Goal: Navigation & Orientation: Find specific page/section

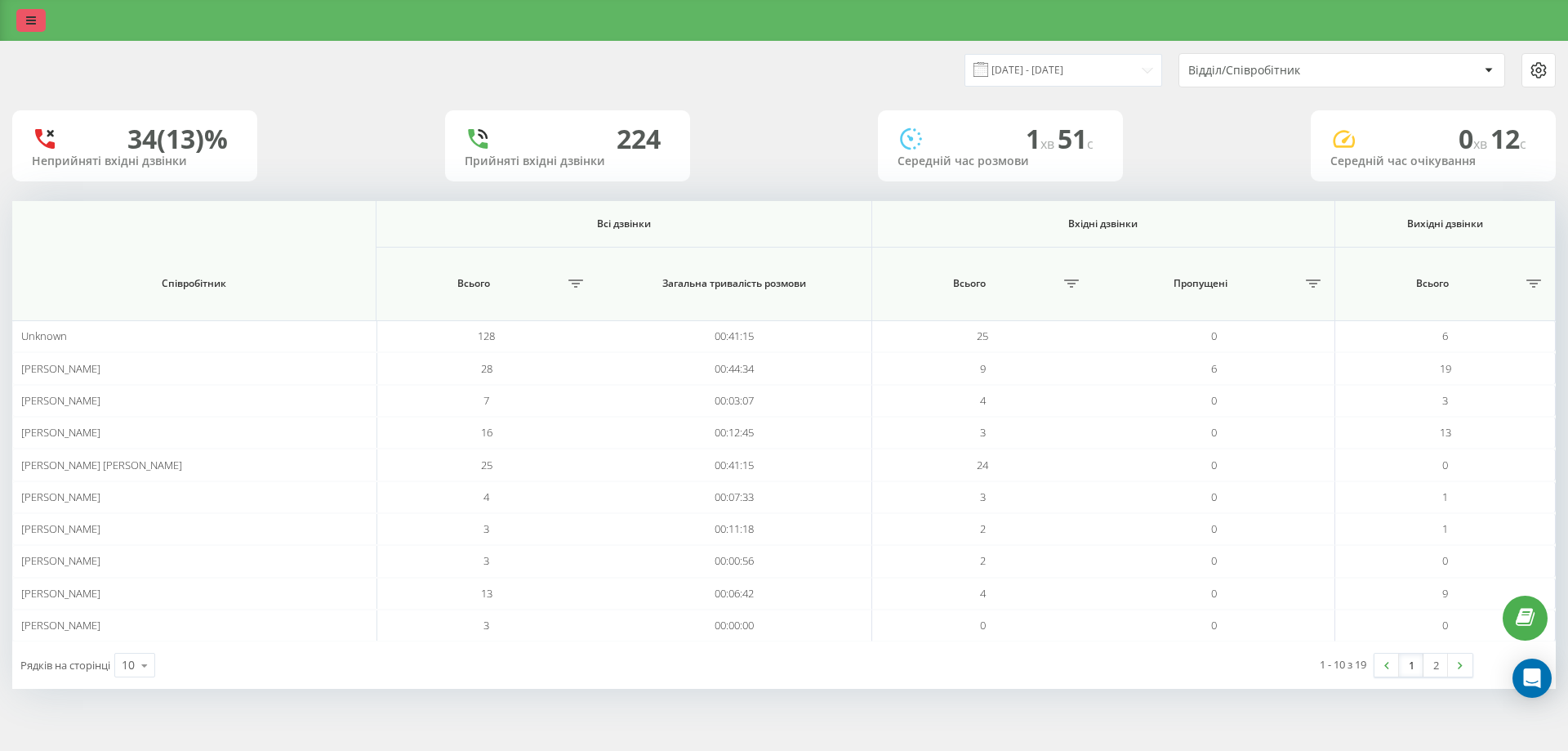
click at [25, 28] on link at bounding box center [30, 20] width 30 height 23
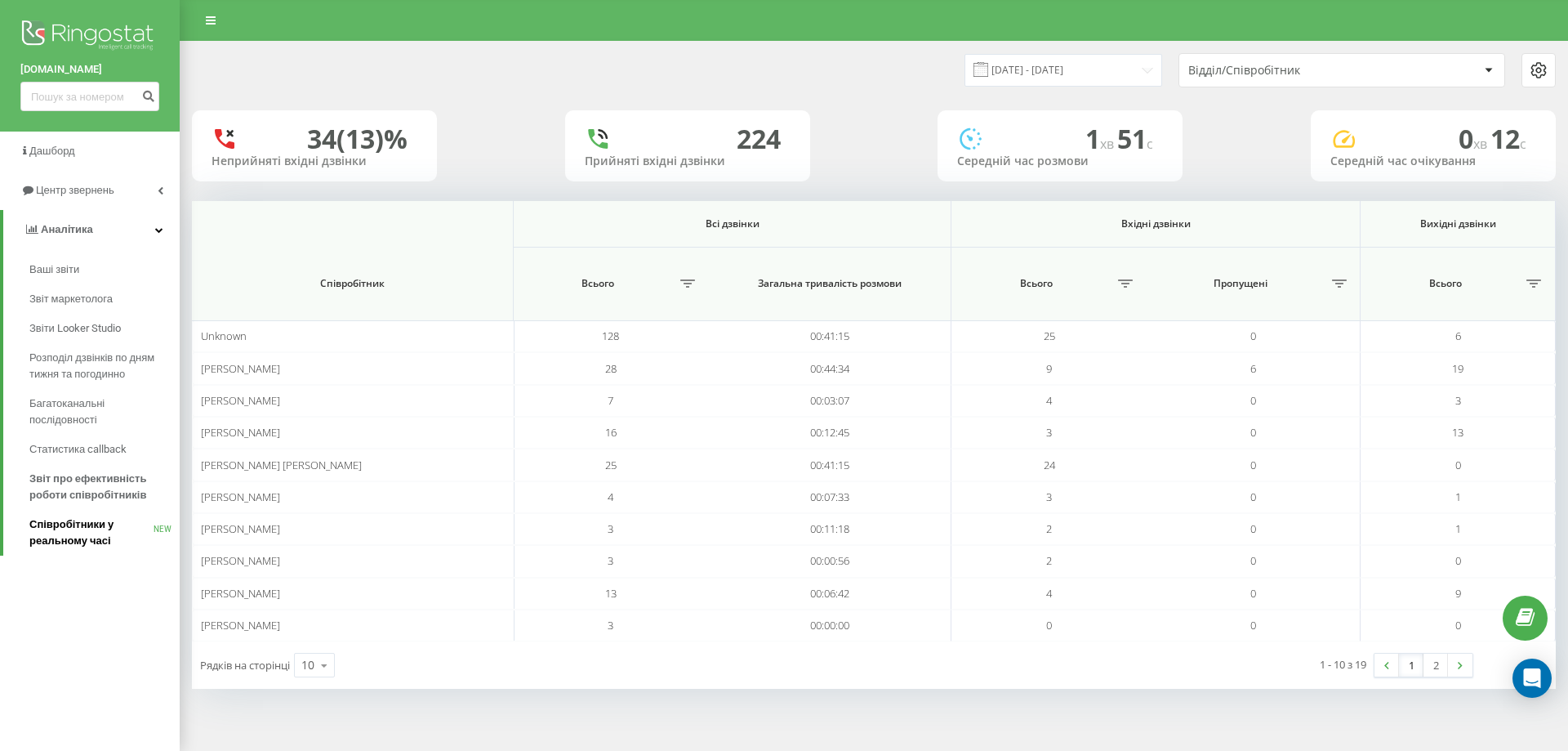
click at [93, 530] on span "Співробітники у реальному часі" at bounding box center [91, 533] width 124 height 32
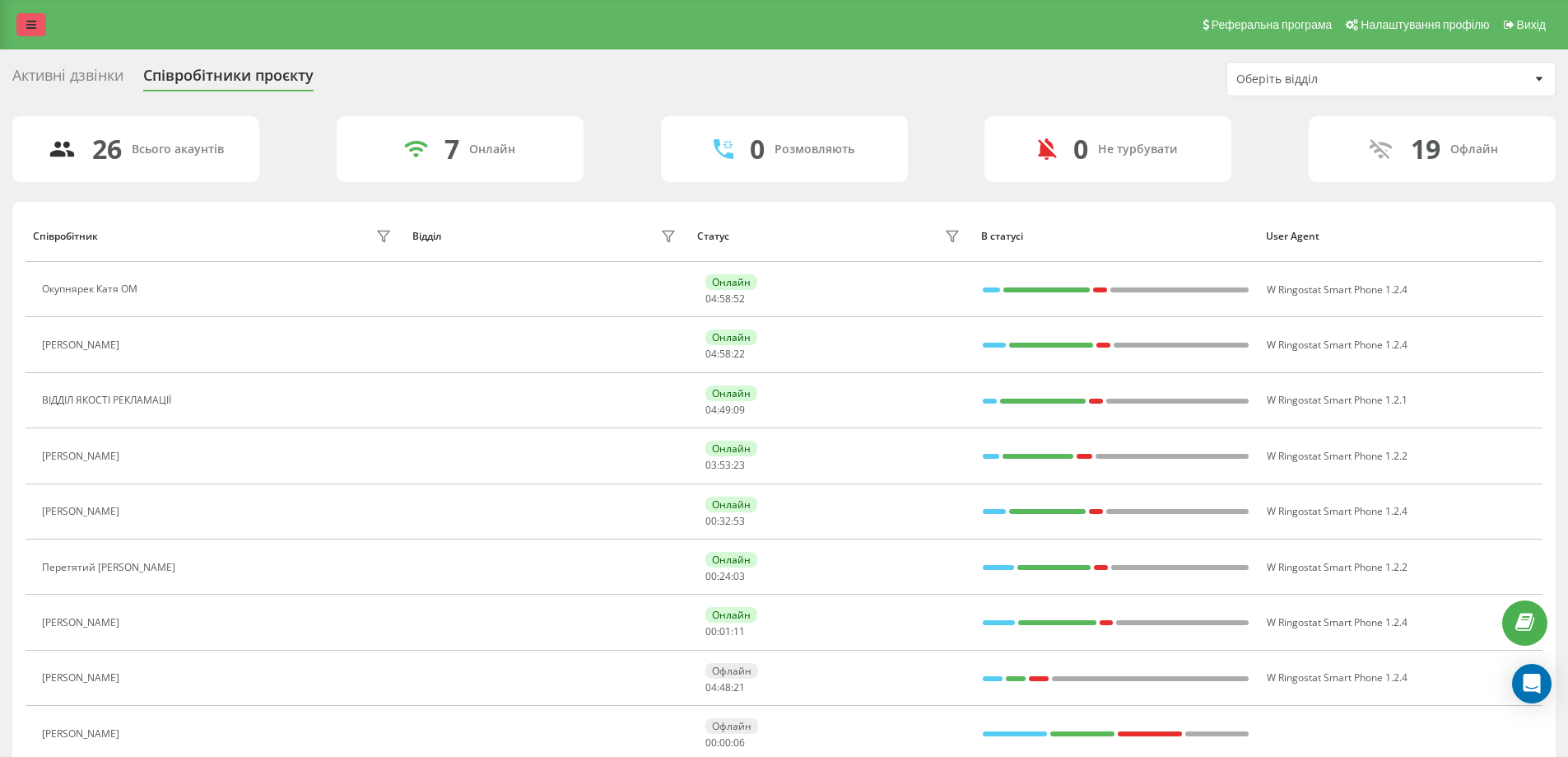
click at [32, 30] on icon at bounding box center [31, 25] width 10 height 12
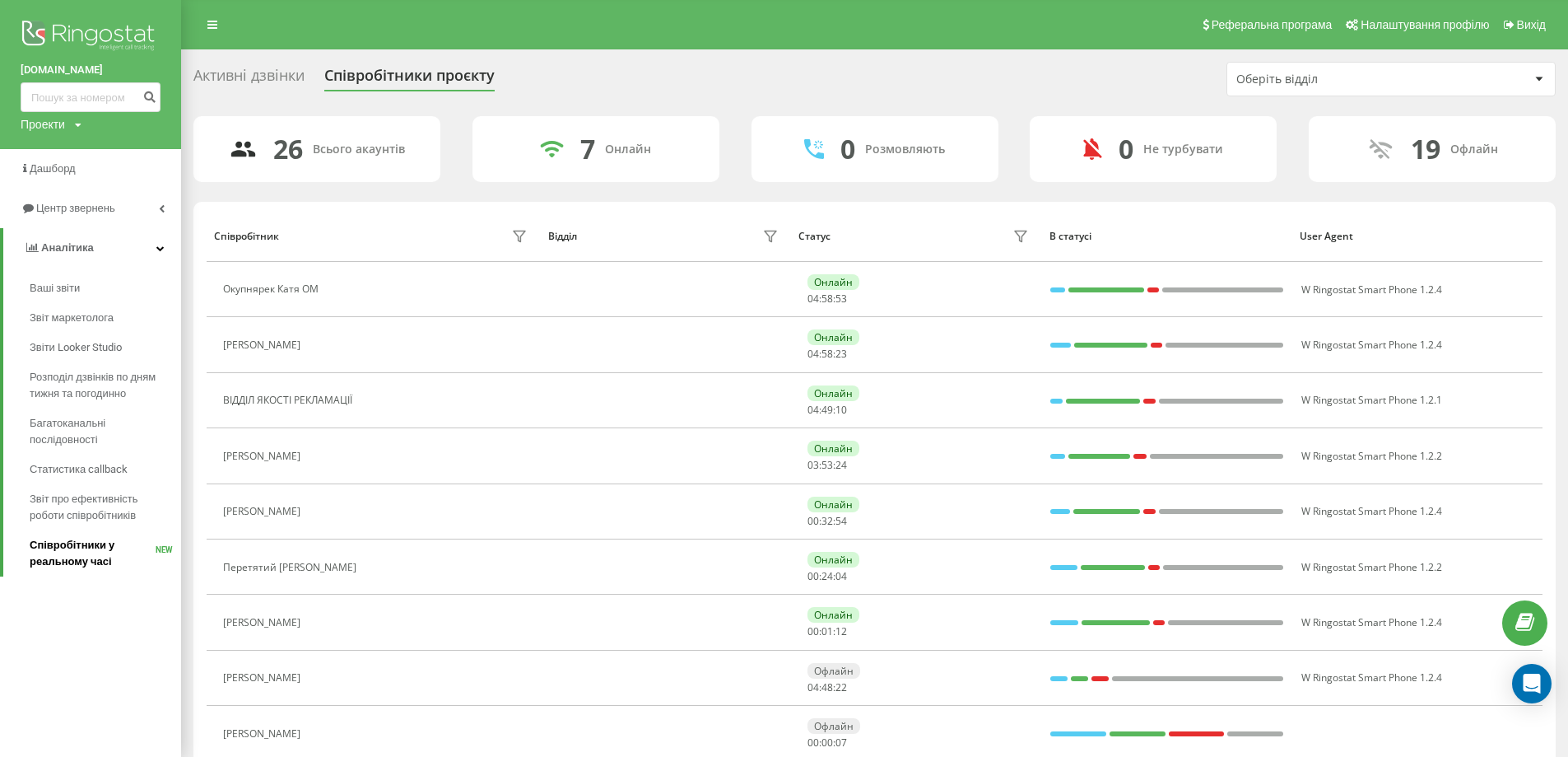
click at [94, 556] on span "Співробітники у реальному часі" at bounding box center [92, 553] width 126 height 33
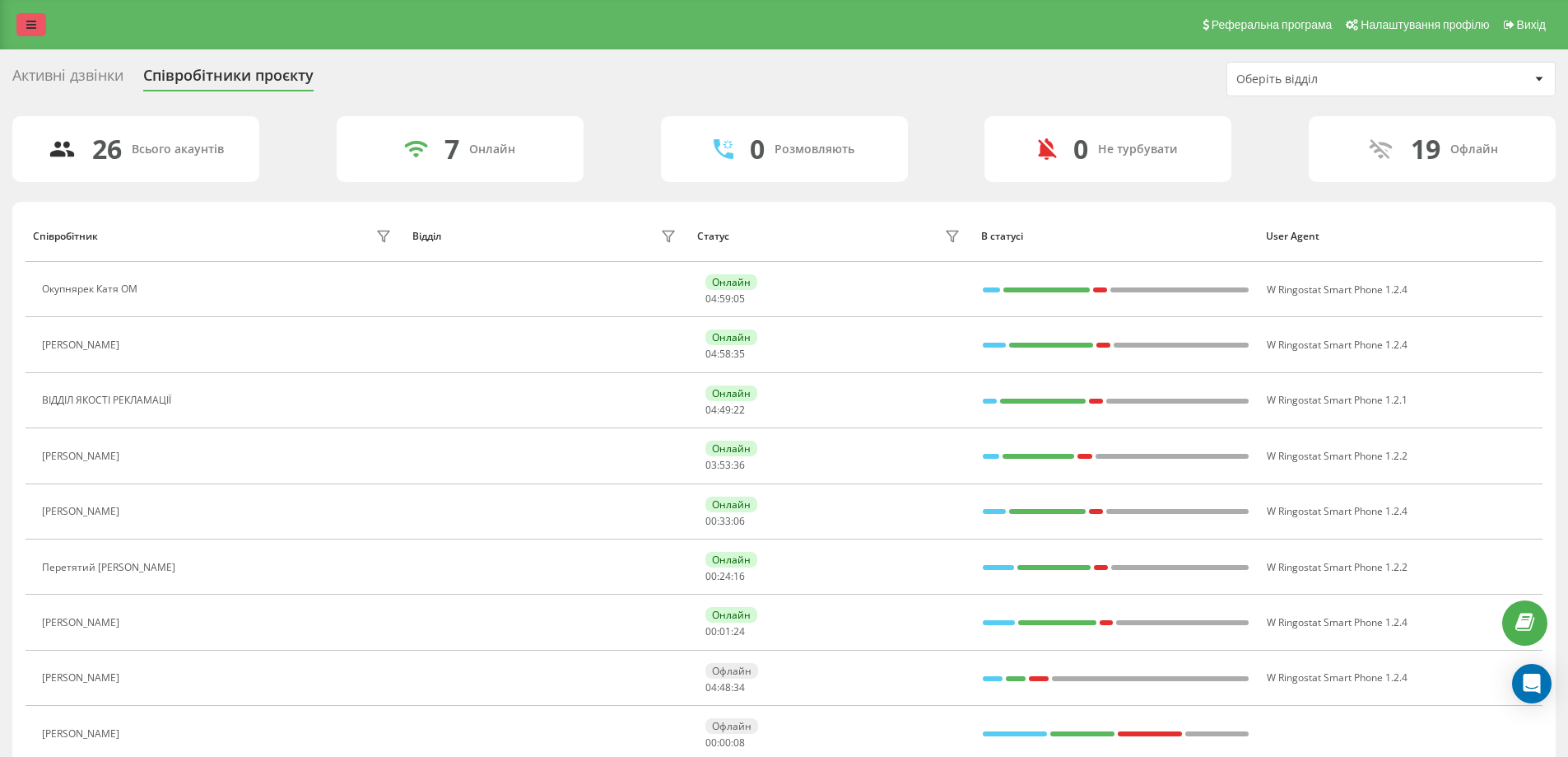
click at [38, 31] on link at bounding box center [31, 25] width 30 height 23
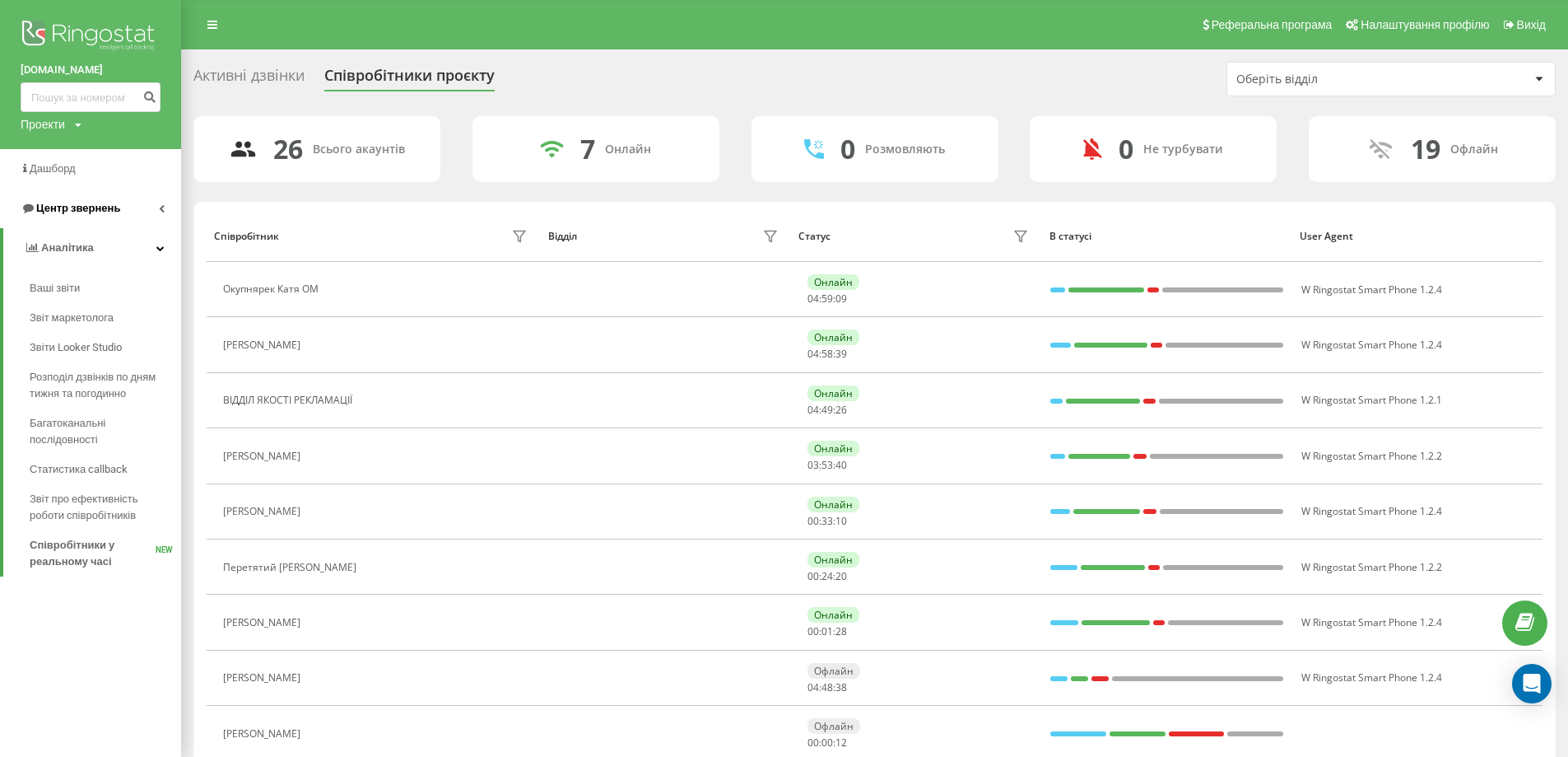
click at [89, 202] on span "Центр звернень" at bounding box center [70, 208] width 100 height 16
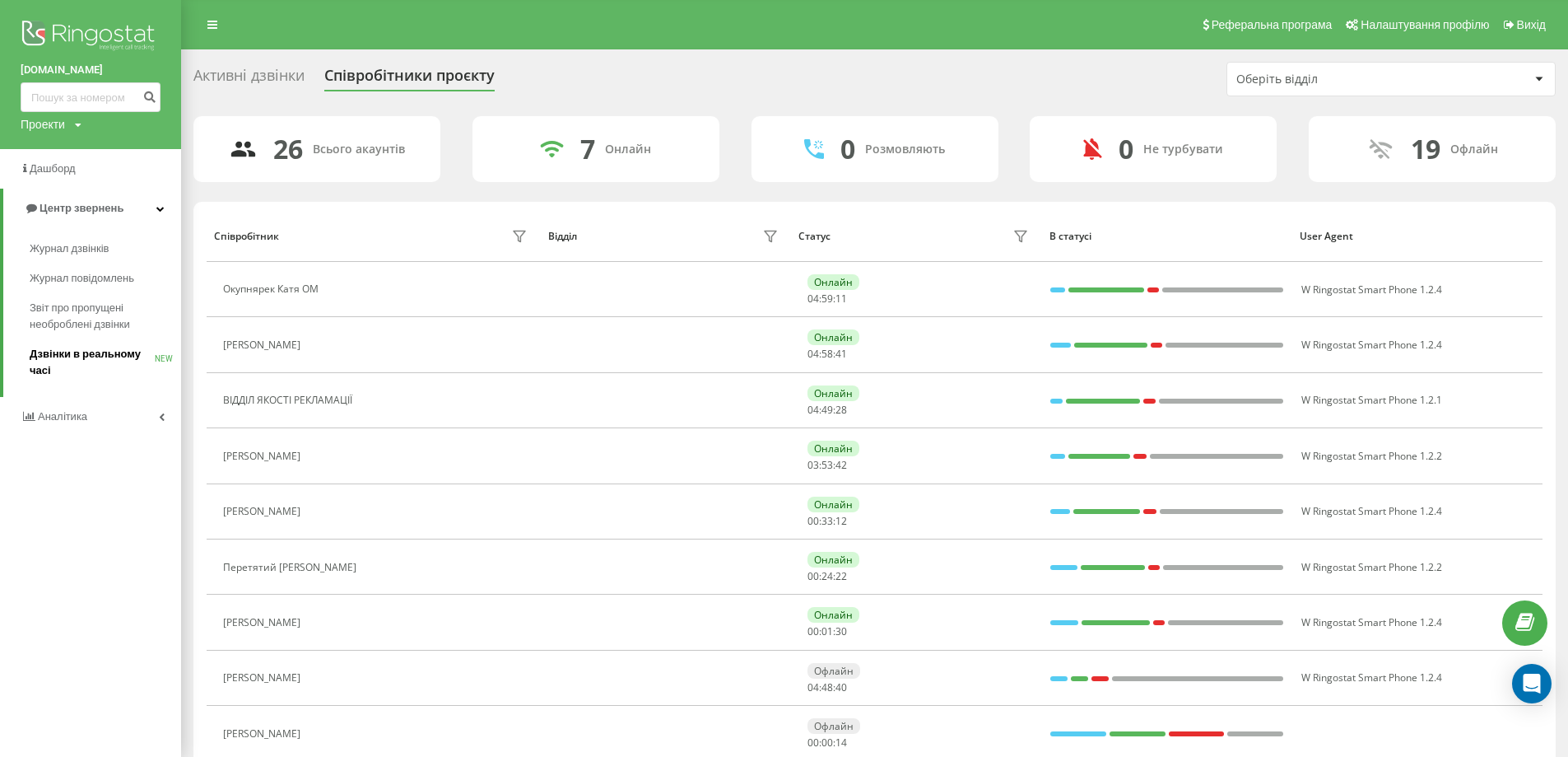
click at [105, 353] on span "Дзвінки в реальному часі" at bounding box center [92, 362] width 125 height 33
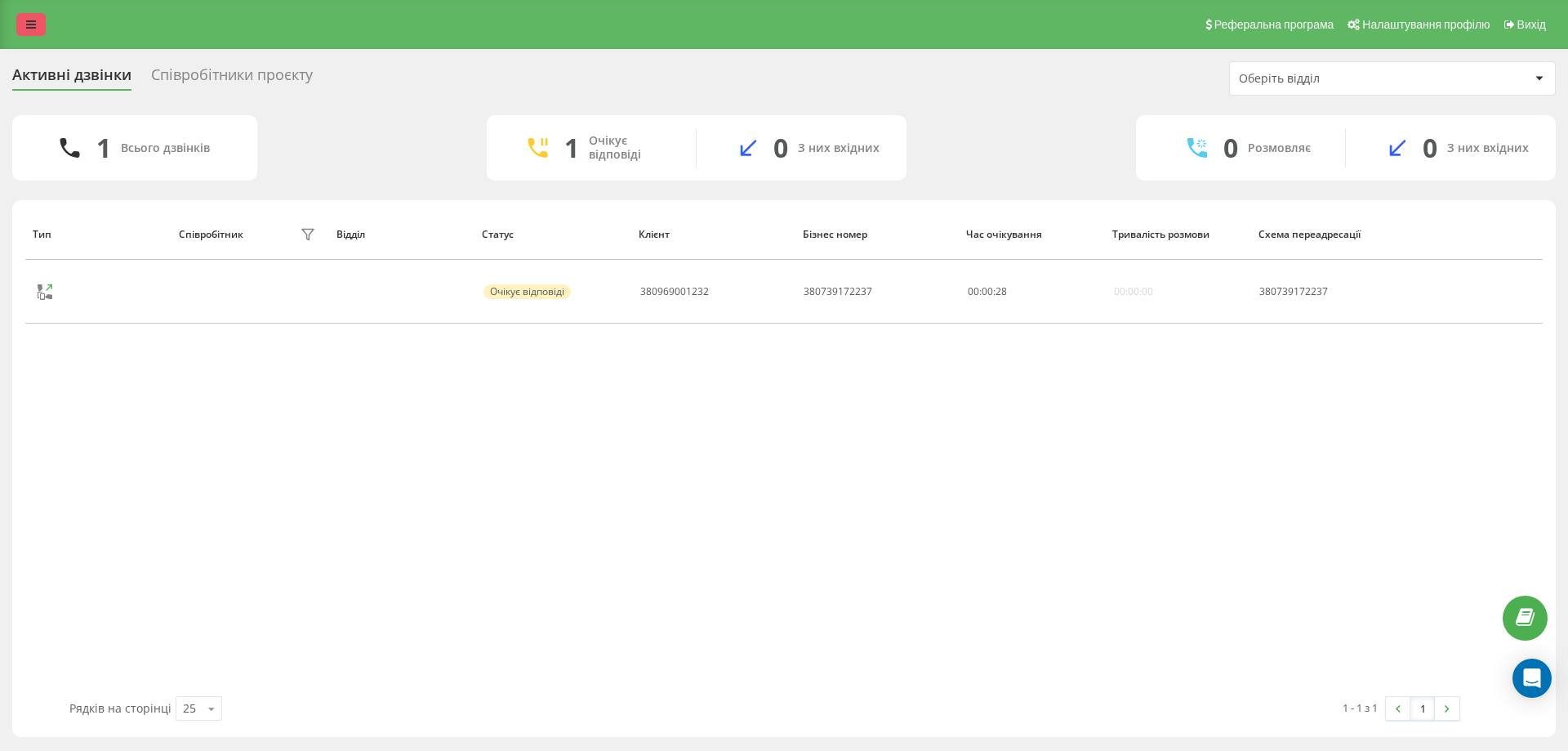
click at [38, 25] on link at bounding box center [30, 25] width 30 height 23
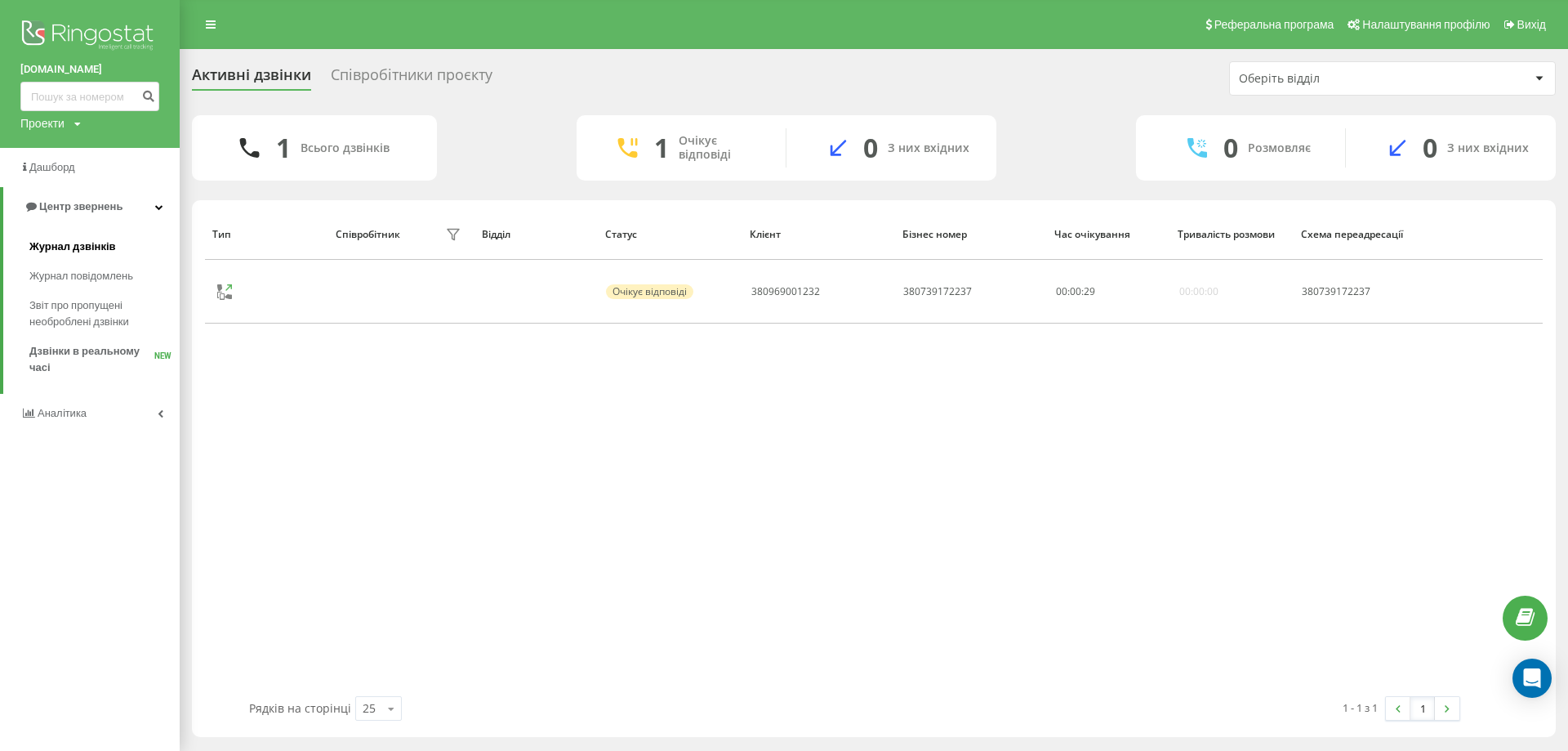
click at [103, 240] on span "Журнал дзвінків" at bounding box center [72, 246] width 87 height 16
